Goal: Task Accomplishment & Management: Use online tool/utility

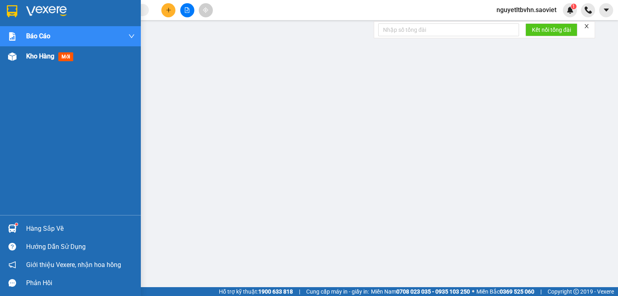
click at [18, 56] on div at bounding box center [12, 57] width 14 height 14
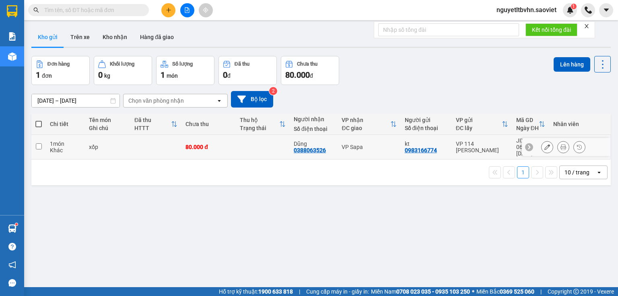
click at [39, 143] on input "checkbox" at bounding box center [39, 146] width 6 height 6
checkbox input "true"
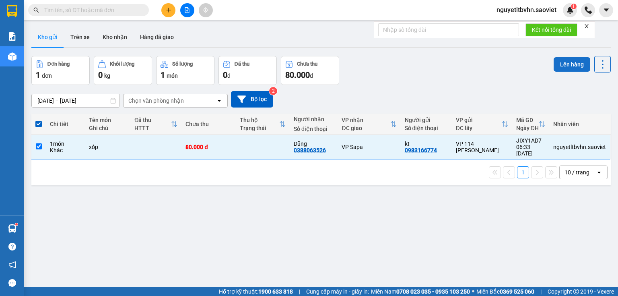
click at [562, 62] on button "Lên hàng" at bounding box center [572, 64] width 37 height 14
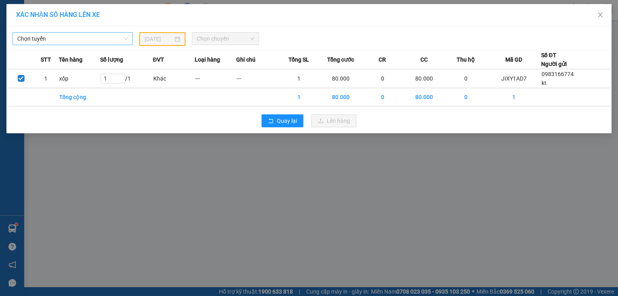
click at [105, 39] on span "Chọn tuyến" at bounding box center [72, 39] width 111 height 12
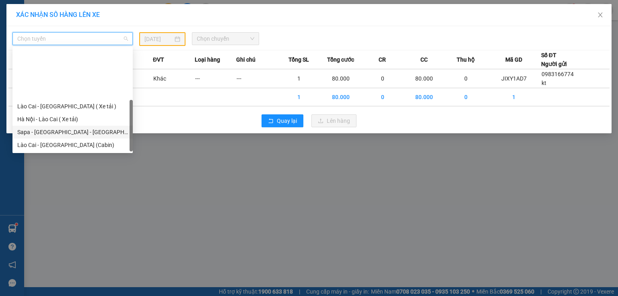
scroll to position [64, 0]
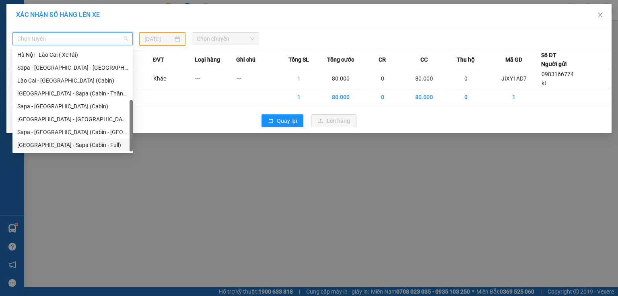
click at [74, 145] on div "[GEOGRAPHIC_DATA] - Sapa (Cabin - Full)" at bounding box center [72, 145] width 111 height 9
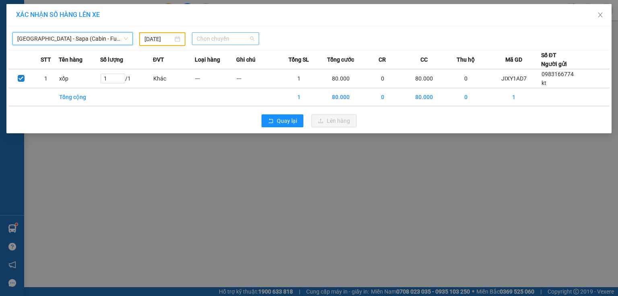
click at [254, 38] on span "Chọn chuyến" at bounding box center [226, 39] width 58 height 12
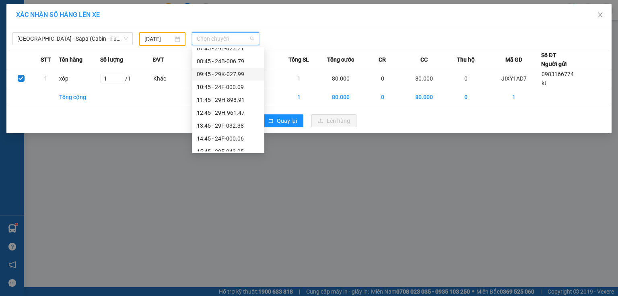
scroll to position [0, 0]
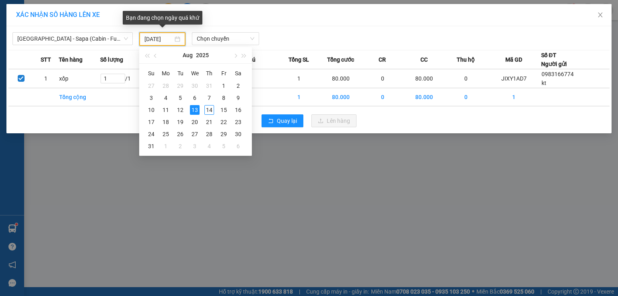
click at [172, 39] on input "[DATE]" at bounding box center [159, 39] width 29 height 9
click at [209, 112] on div "14" at bounding box center [210, 110] width 10 height 10
type input "[DATE]"
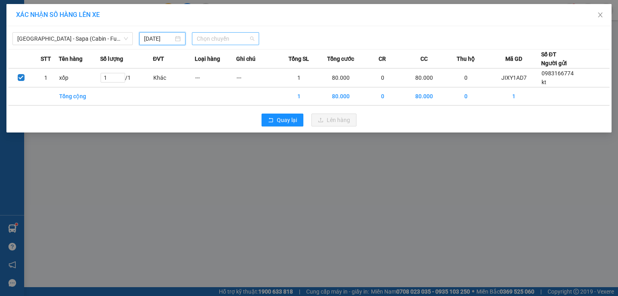
click at [222, 35] on span "Chọn chuyến" at bounding box center [226, 39] width 58 height 12
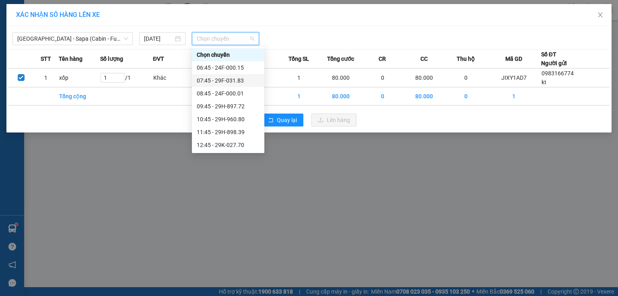
click at [238, 85] on div "07:45 - 29F-031.83" at bounding box center [228, 80] width 63 height 9
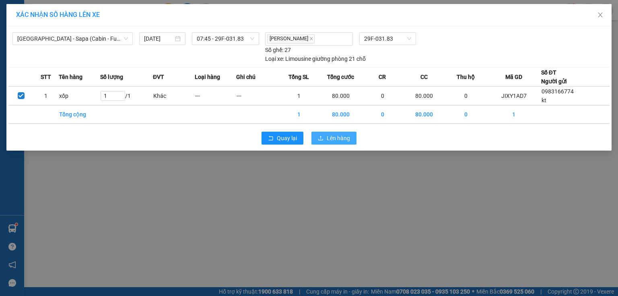
click at [333, 135] on span "Lên hàng" at bounding box center [338, 138] width 23 height 9
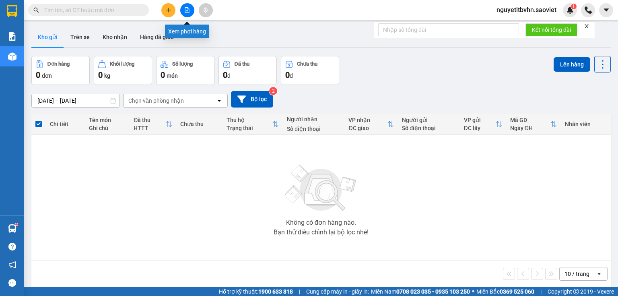
click at [187, 7] on icon "file-add" at bounding box center [187, 10] width 4 height 6
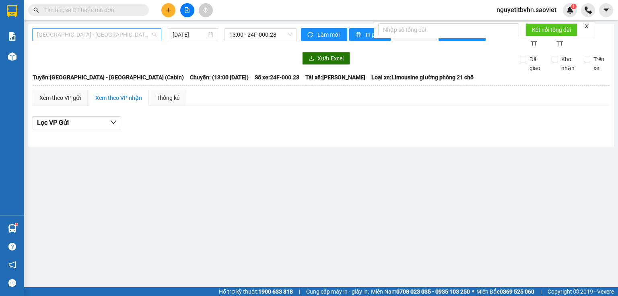
click at [121, 32] on span "[GEOGRAPHIC_DATA] - [GEOGRAPHIC_DATA] (Cabin)" at bounding box center [97, 35] width 120 height 12
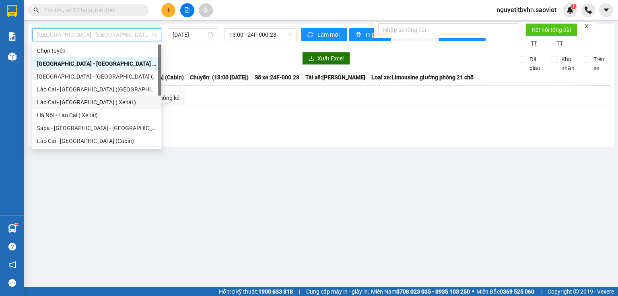
scroll to position [64, 0]
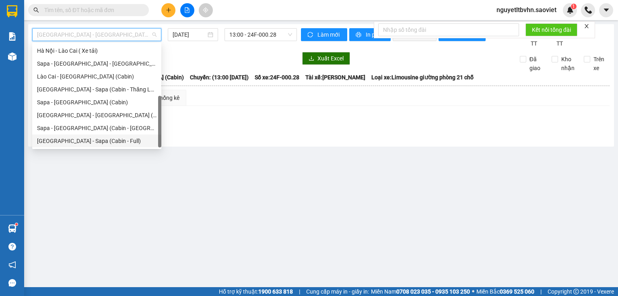
click at [110, 142] on div "[GEOGRAPHIC_DATA] - Sapa (Cabin - Full)" at bounding box center [97, 140] width 120 height 9
type input "[DATE]"
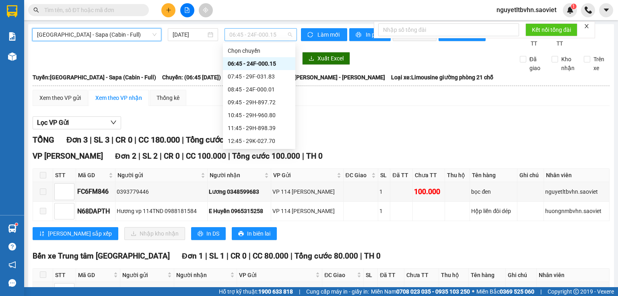
click at [265, 37] on span "06:45 - 24F-000.15" at bounding box center [261, 35] width 63 height 12
click at [267, 79] on div "07:45 - 29F-031.83" at bounding box center [259, 76] width 63 height 9
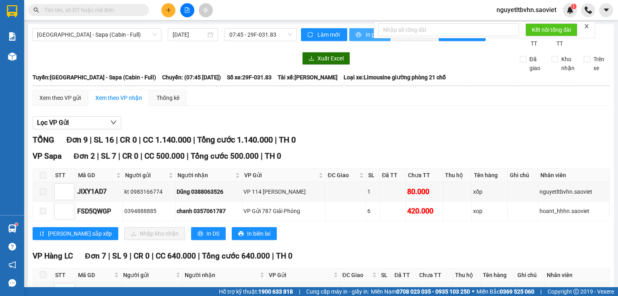
click at [366, 35] on span "In phơi" at bounding box center [375, 34] width 19 height 9
click at [172, 12] on button at bounding box center [168, 10] width 14 height 14
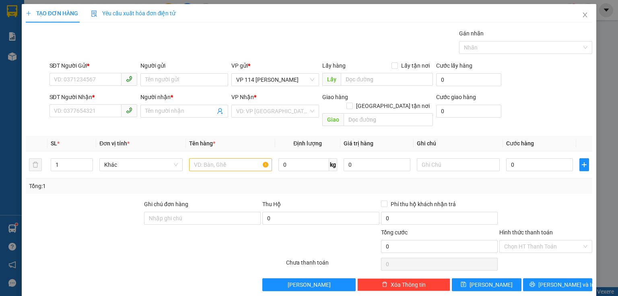
click at [92, 71] on div "SĐT Người Gửi *" at bounding box center [94, 67] width 88 height 12
click at [84, 79] on input "SĐT Người Gửi *" at bounding box center [86, 79] width 72 height 13
click at [86, 97] on div "0968812348 - kten" at bounding box center [92, 95] width 77 height 9
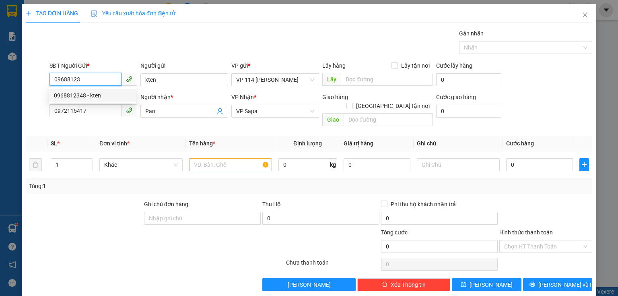
type input "0968812348"
type input "kten"
type input "0972115417"
type input "Pan"
type input "0968812348"
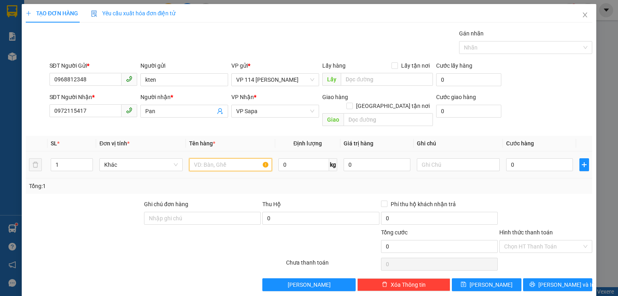
click at [219, 158] on input "text" at bounding box center [230, 164] width 83 height 13
type input "xop"
click at [523, 158] on input "0" at bounding box center [540, 164] width 67 height 13
type input "8"
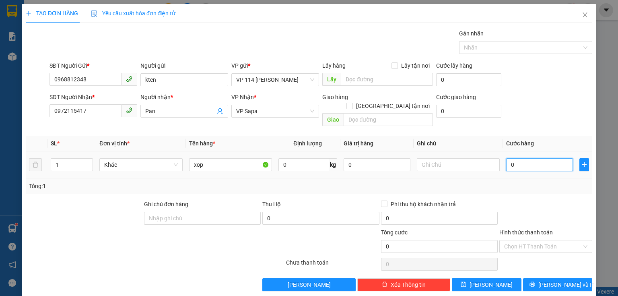
type input "8"
type input "80"
type input "80.000"
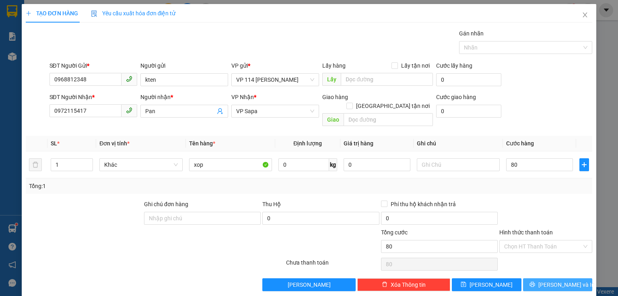
type input "80.000"
click at [546, 278] on button "[PERSON_NAME] và In" at bounding box center [558, 284] width 70 height 13
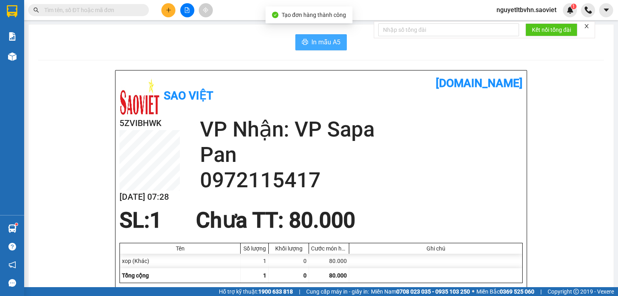
click at [322, 44] on span "In mẫu A5" at bounding box center [326, 42] width 29 height 10
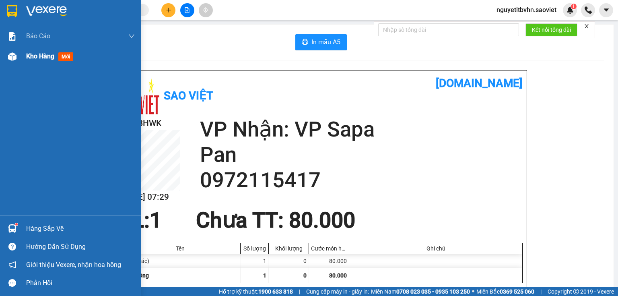
click at [23, 59] on div "Kho hàng mới" at bounding box center [70, 56] width 141 height 20
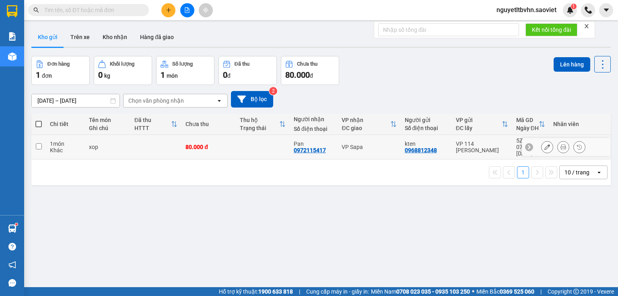
click at [36, 143] on input "checkbox" at bounding box center [39, 146] width 6 height 6
checkbox input "true"
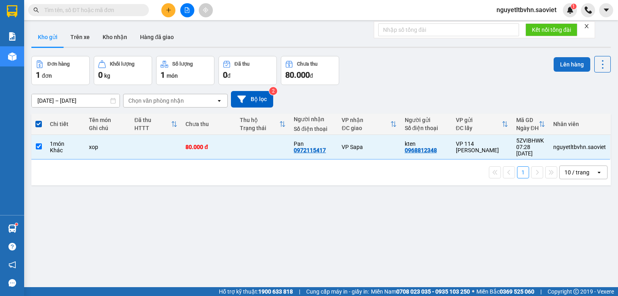
click at [574, 62] on button "Lên hàng" at bounding box center [572, 64] width 37 height 14
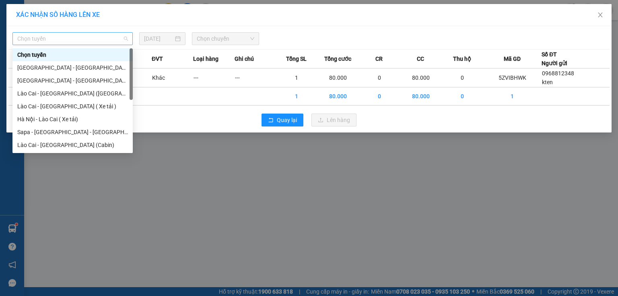
click at [75, 42] on span "Chọn tuyến" at bounding box center [72, 39] width 111 height 12
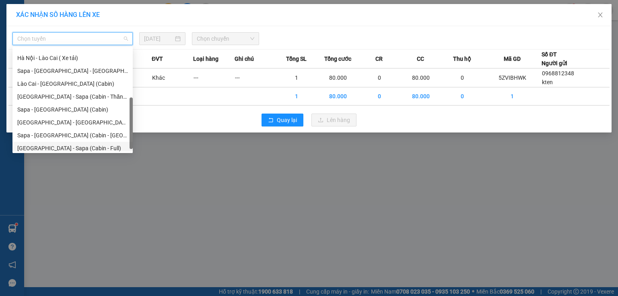
scroll to position [64, 0]
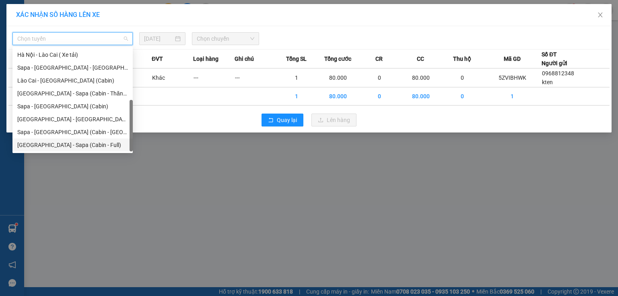
click at [89, 144] on div "[GEOGRAPHIC_DATA] - Sapa (Cabin - Full)" at bounding box center [72, 145] width 111 height 9
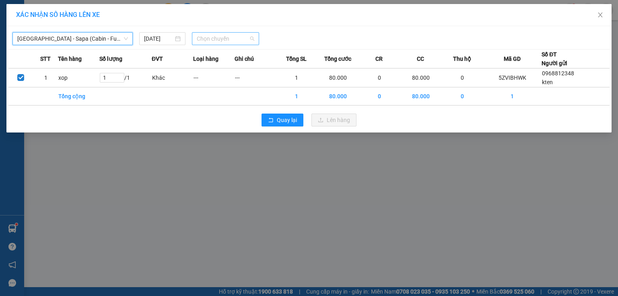
click at [228, 35] on span "Chọn chuyến" at bounding box center [226, 39] width 58 height 12
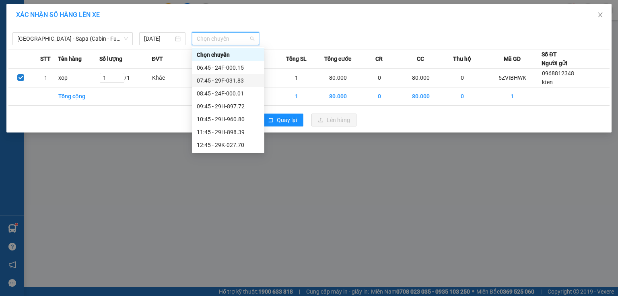
click at [239, 83] on div "07:45 - 29F-031.83" at bounding box center [228, 80] width 63 height 9
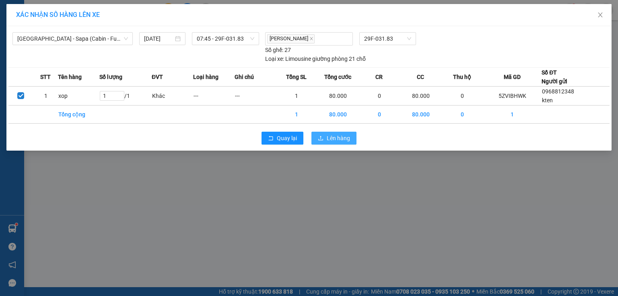
click at [332, 137] on span "Lên hàng" at bounding box center [338, 138] width 23 height 9
